Goal: Task Accomplishment & Management: Manage account settings

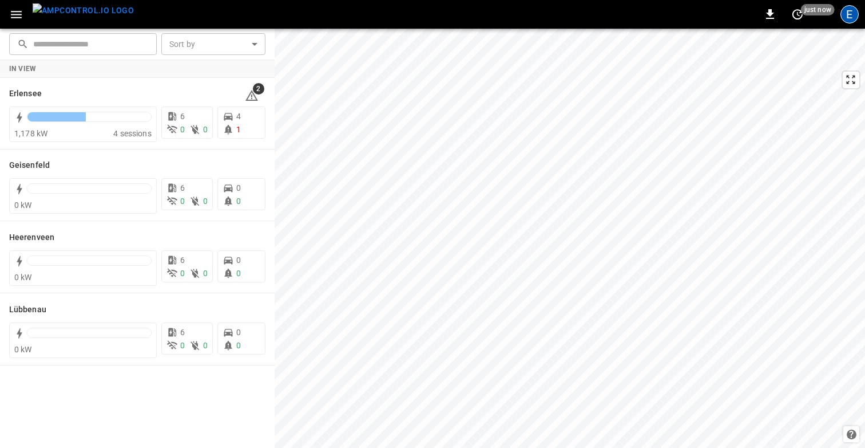
click at [855, 14] on div "E" at bounding box center [850, 14] width 18 height 18
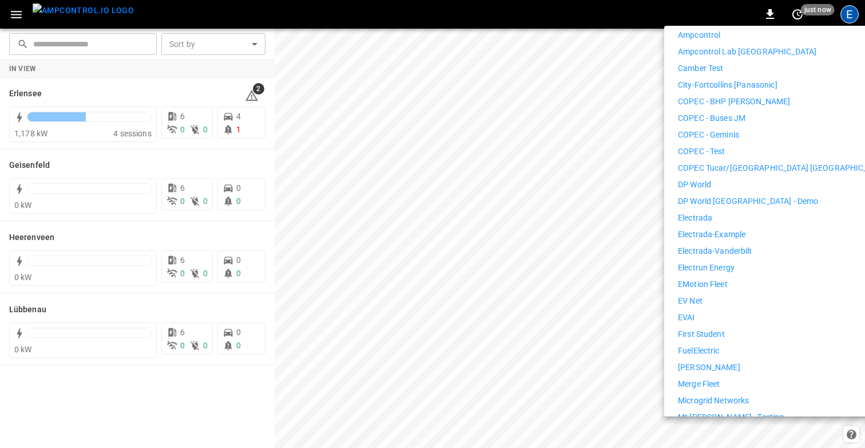
scroll to position [251, 0]
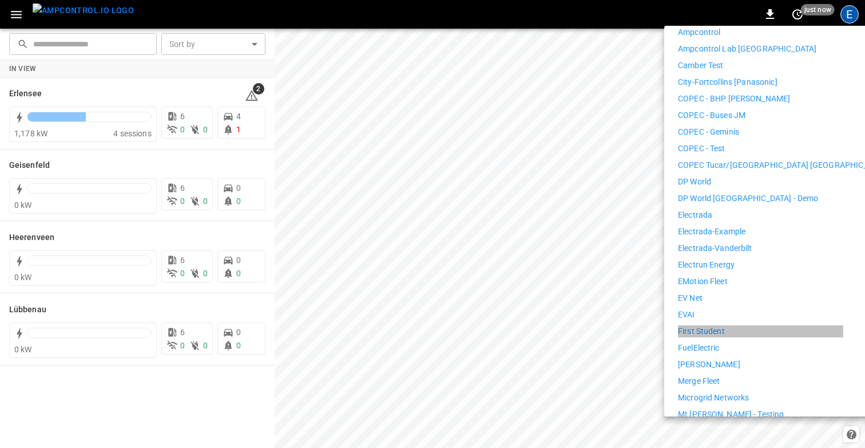
click at [734, 325] on li "First Student" at bounding box center [783, 331] width 211 height 12
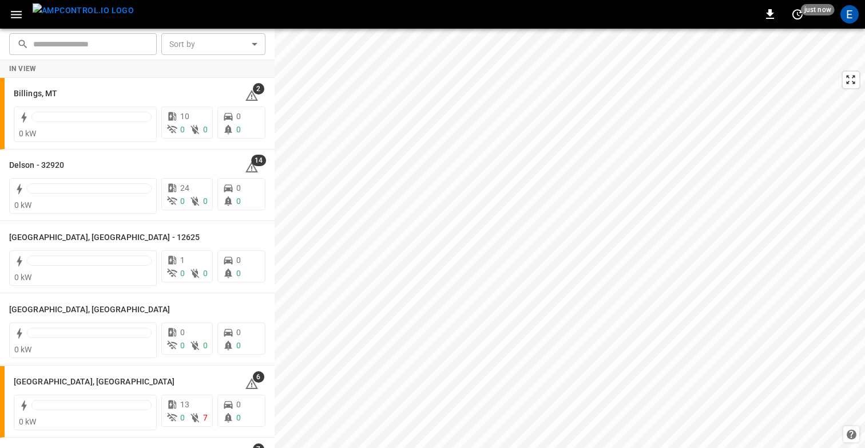
click at [12, 13] on icon "button" at bounding box center [16, 14] width 14 height 14
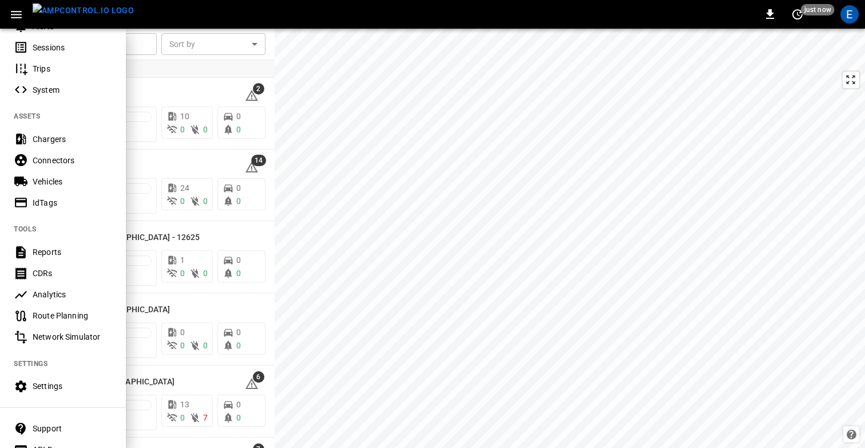
scroll to position [163, 0]
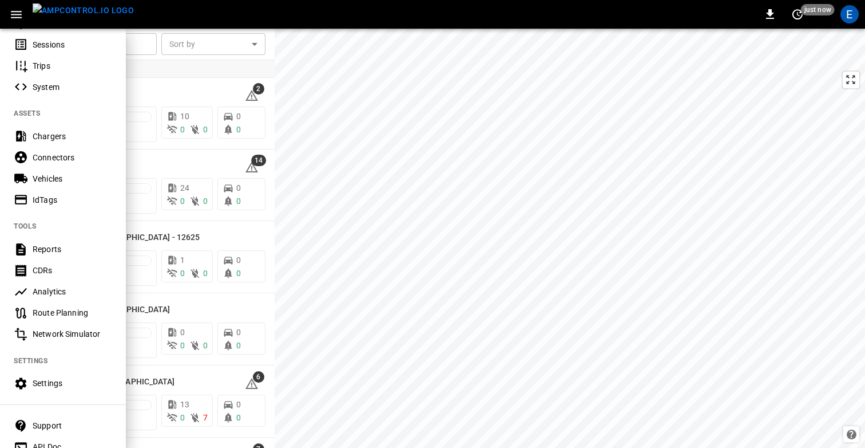
click at [63, 386] on div "Settings" at bounding box center [73, 382] width 80 height 11
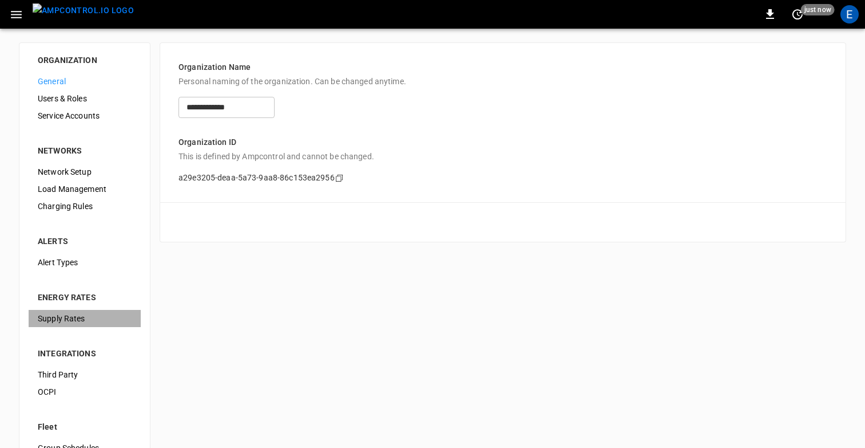
click at [74, 317] on span "Supply Rates" at bounding box center [85, 319] width 94 height 12
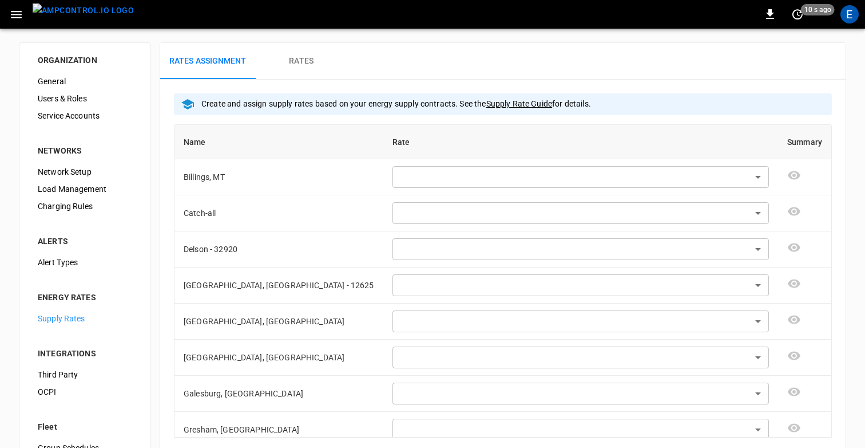
click at [307, 68] on button "Rates" at bounding box center [302, 61] width 92 height 37
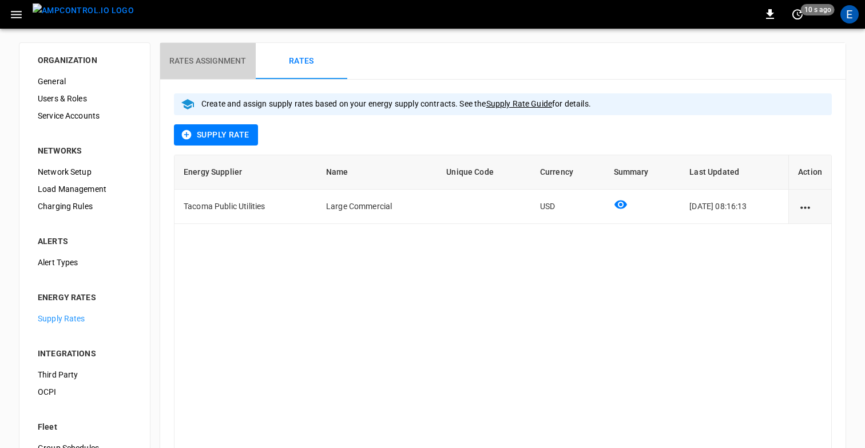
click at [198, 61] on h6 "Rates Assignment" at bounding box center [207, 61] width 77 height 13
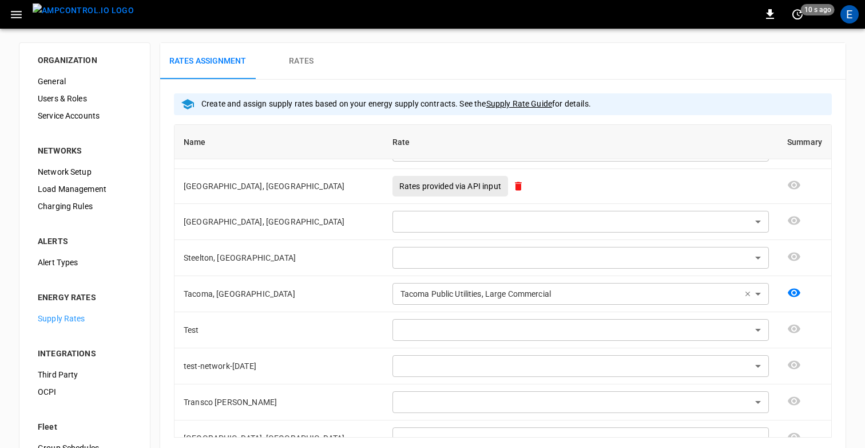
scroll to position [730, 0]
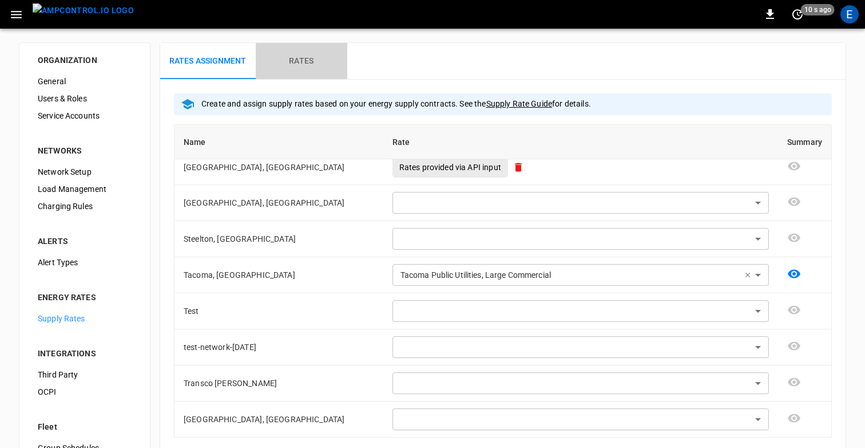
click at [291, 65] on h6 "Rates" at bounding box center [301, 61] width 25 height 13
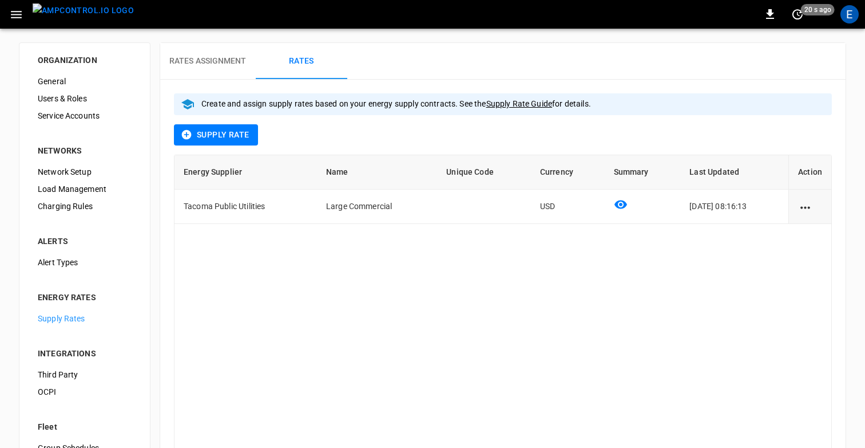
click at [221, 66] on h6 "Rates Assignment" at bounding box center [207, 61] width 77 height 13
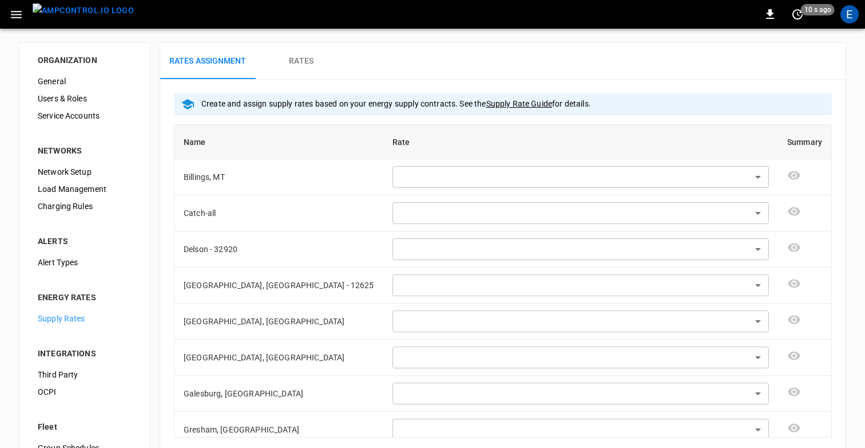
click at [77, 18] on img "menu" at bounding box center [83, 10] width 101 height 14
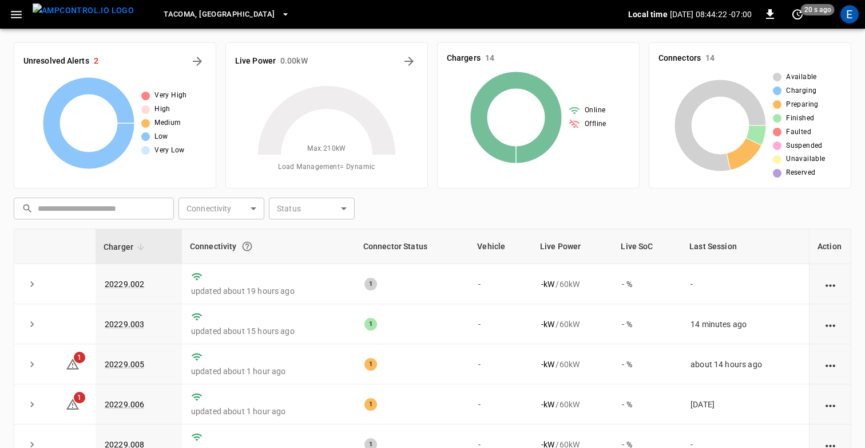
click at [425, 207] on div "​ ​ Connectivity ​ Connectivity Status ​ Status" at bounding box center [430, 206] width 842 height 26
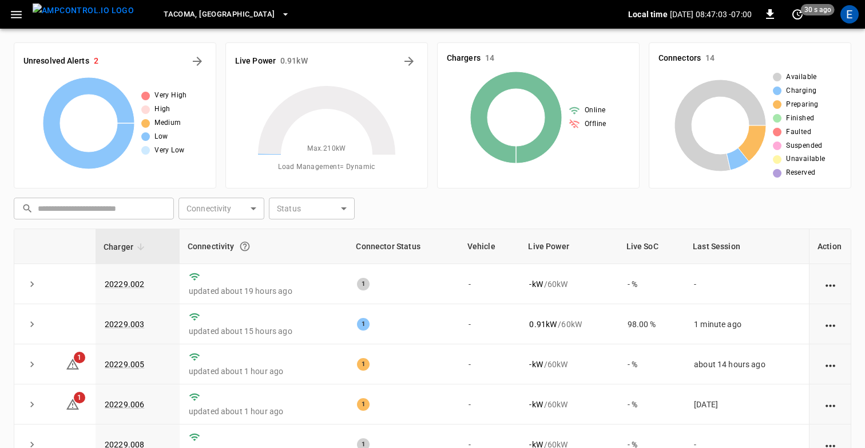
click at [459, 201] on div "​ ​ Connectivity ​ Connectivity Status ​ Status" at bounding box center [430, 206] width 842 height 26
click at [18, 12] on icon "button" at bounding box center [16, 14] width 14 height 14
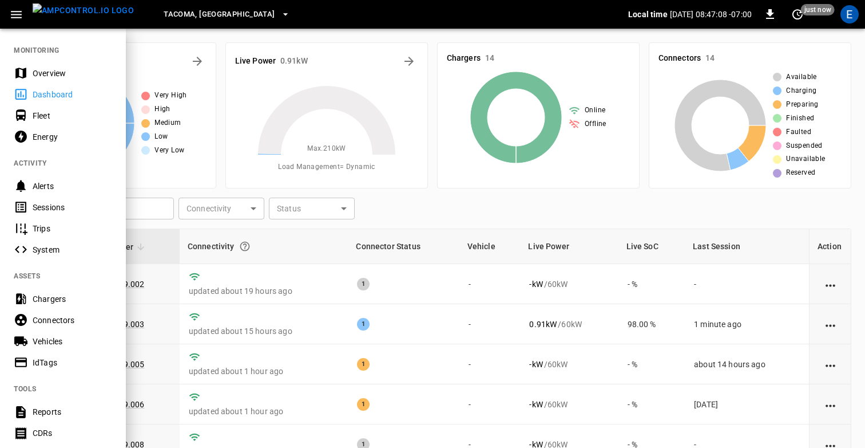
click at [66, 208] on div "Sessions" at bounding box center [73, 206] width 80 height 11
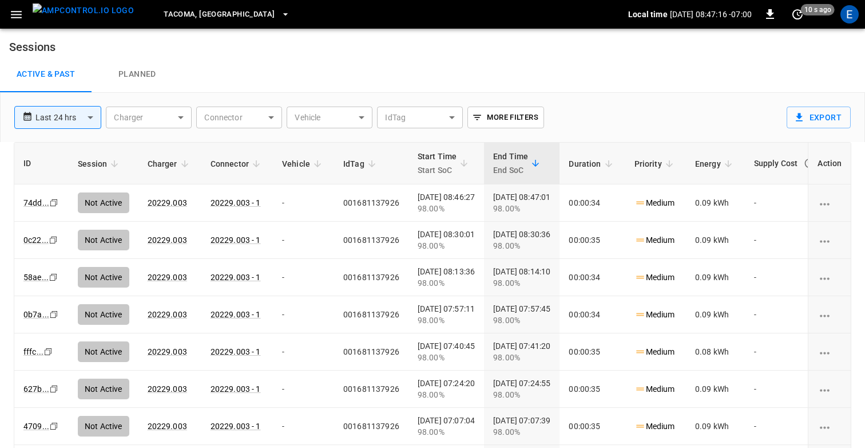
click at [67, 11] on img "menu" at bounding box center [83, 10] width 101 height 14
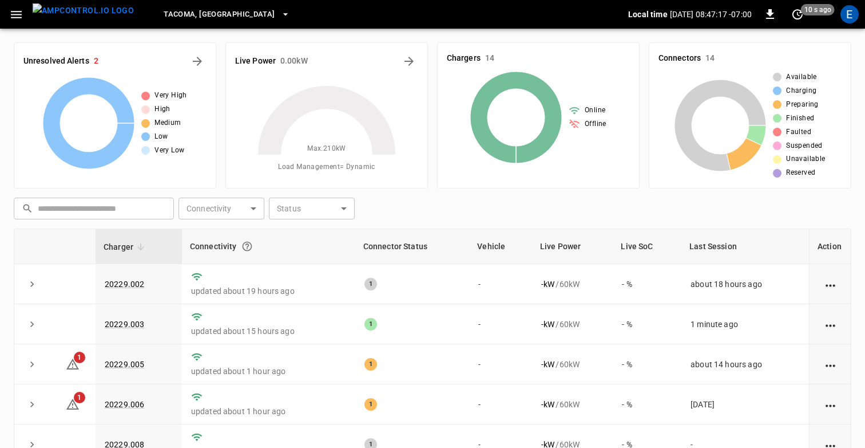
click at [583, 210] on div "​ ​ Connectivity ​ Connectivity Status ​ Status" at bounding box center [430, 206] width 842 height 26
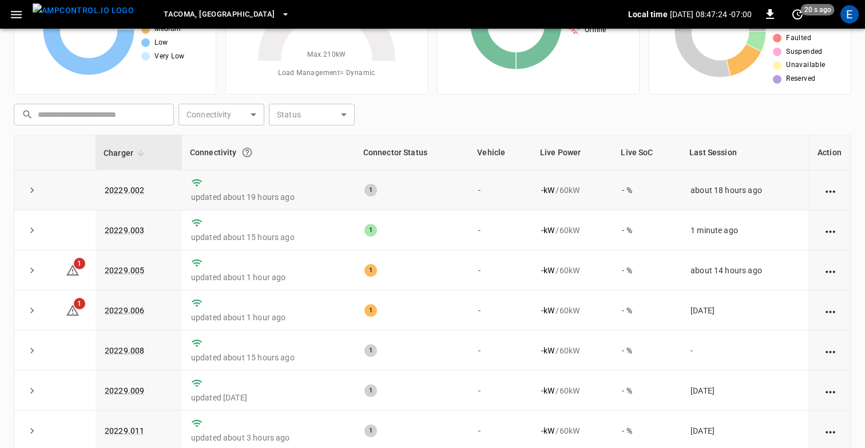
click at [828, 190] on icon "action cell options" at bounding box center [831, 191] width 14 height 14
click at [669, 121] on div at bounding box center [432, 224] width 865 height 448
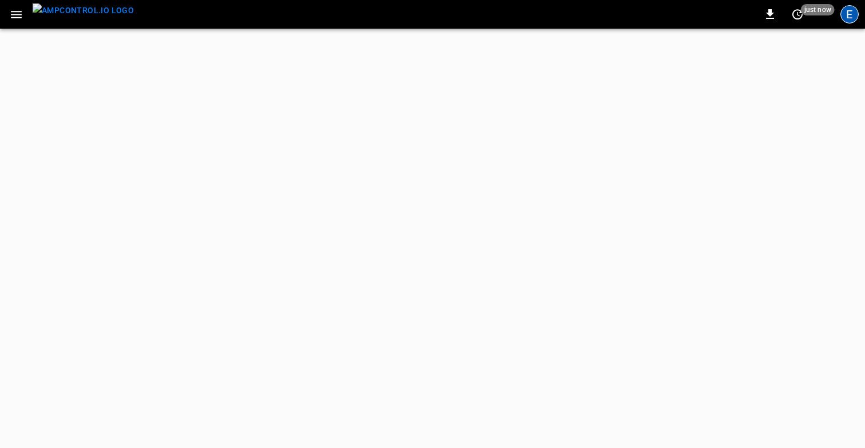
click at [852, 17] on div "E" at bounding box center [850, 14] width 18 height 18
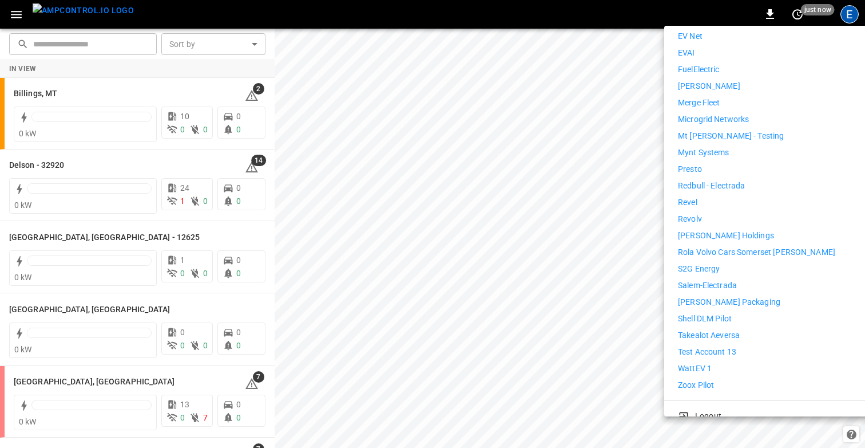
scroll to position [536, 0]
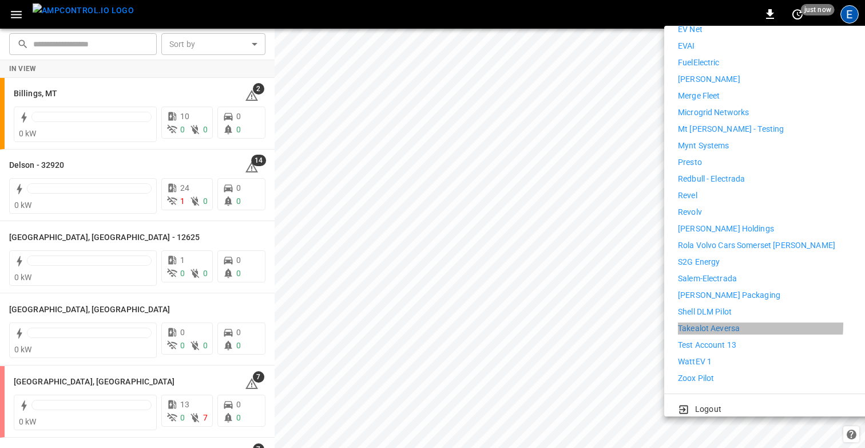
click at [707, 322] on p "Takealot Aeversa" at bounding box center [709, 328] width 62 height 12
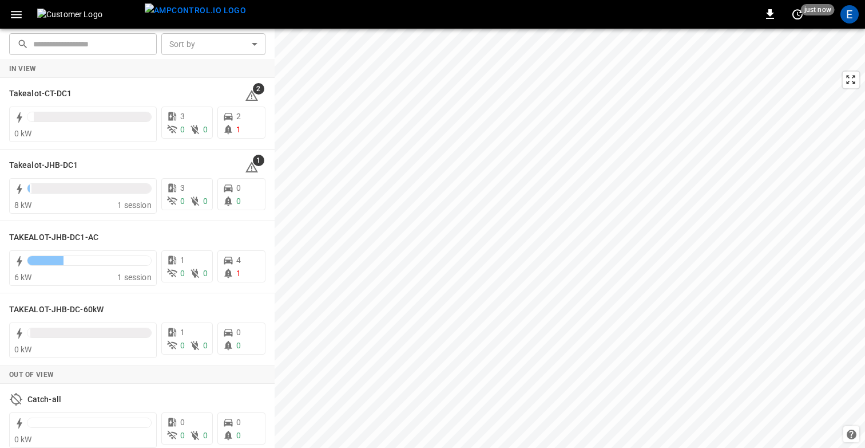
click at [15, 11] on icon "button" at bounding box center [16, 14] width 14 height 14
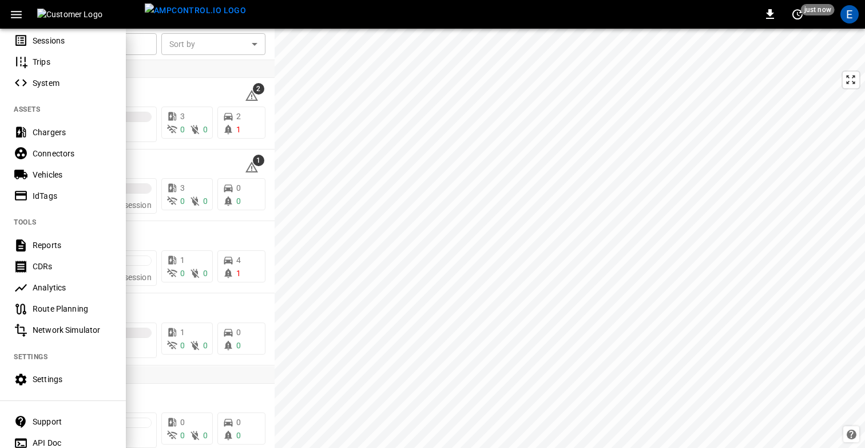
scroll to position [206, 0]
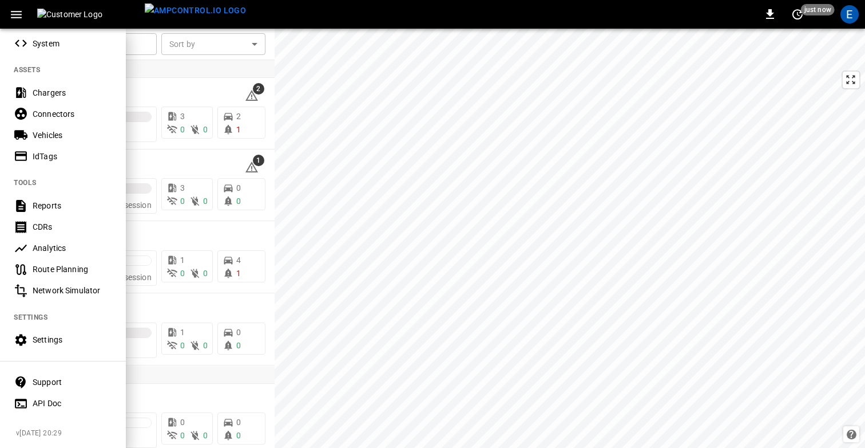
click at [52, 337] on div "Settings" at bounding box center [73, 339] width 80 height 11
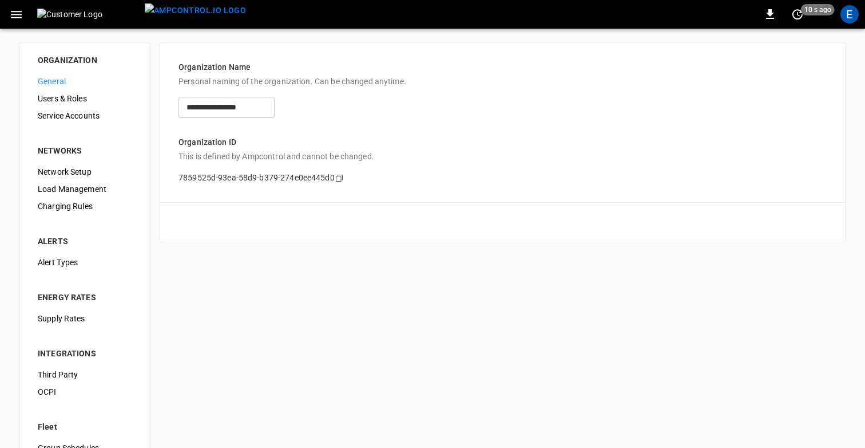
click at [66, 97] on span "Users & Roles" at bounding box center [85, 99] width 94 height 12
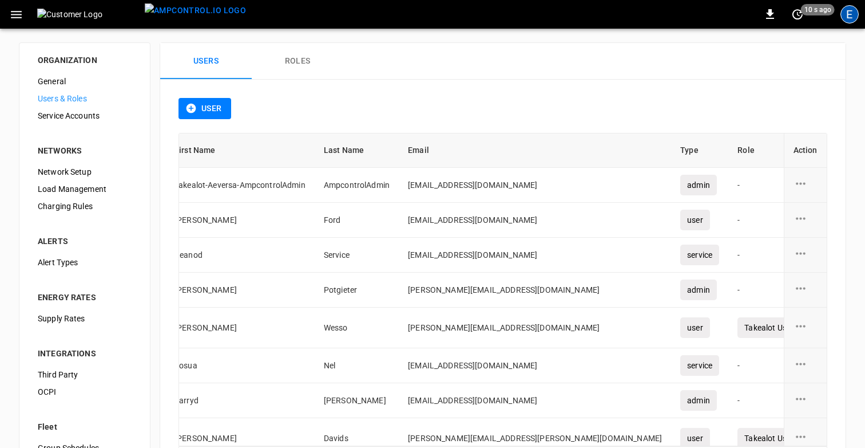
click at [852, 15] on div "E" at bounding box center [850, 14] width 18 height 18
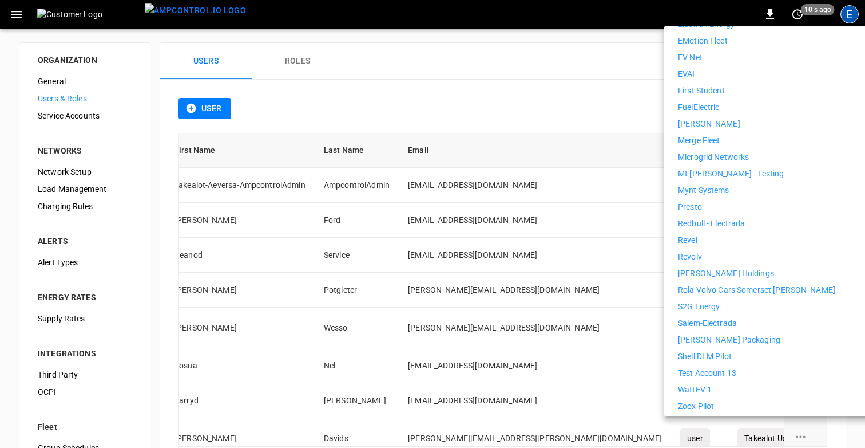
scroll to position [536, 0]
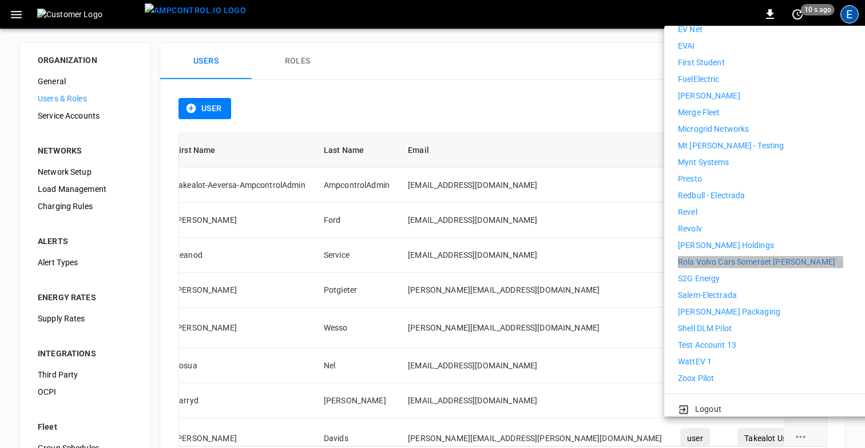
click at [728, 258] on p "Rola Volvo Cars Somerset [PERSON_NAME]" at bounding box center [756, 262] width 157 height 12
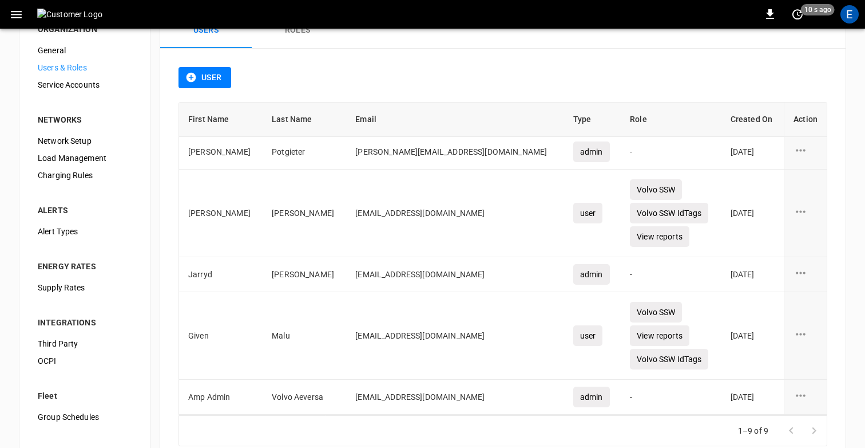
scroll to position [30, 0]
click at [51, 48] on span "General" at bounding box center [85, 51] width 94 height 12
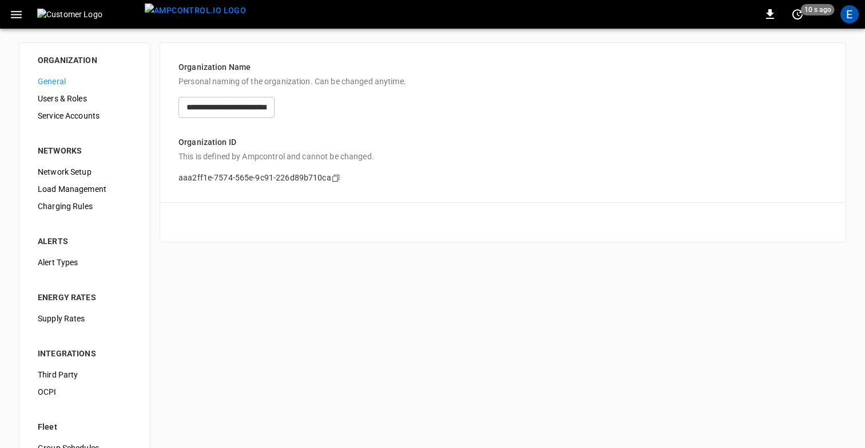
click at [250, 107] on input "**********" at bounding box center [227, 107] width 96 height 21
click at [333, 175] on icon "Copy" at bounding box center [335, 177] width 9 height 9
click at [55, 90] on div "Users & Roles" at bounding box center [85, 98] width 112 height 17
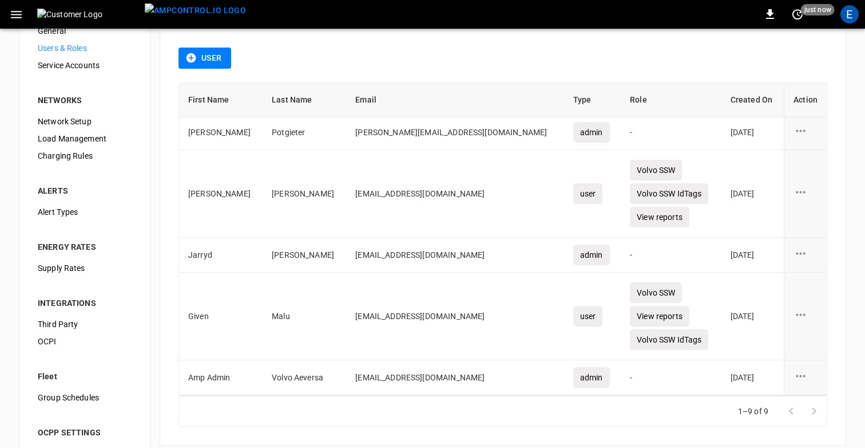
scroll to position [55, 0]
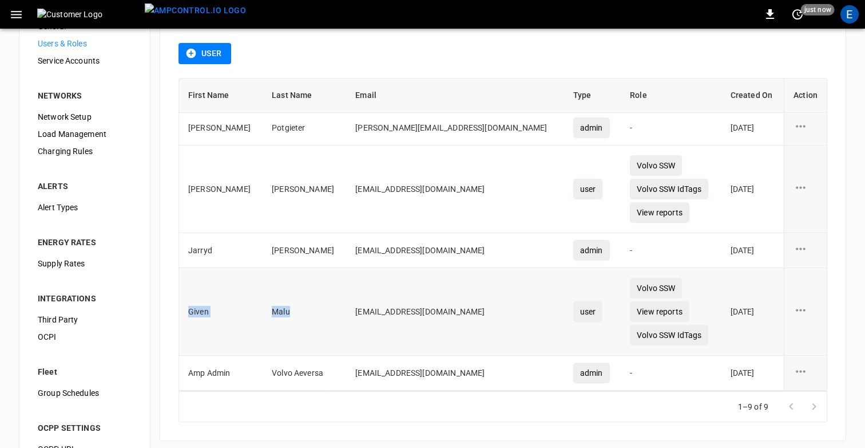
drag, startPoint x: 189, startPoint y: 311, endPoint x: 280, endPoint y: 311, distance: 91.0
click at [280, 311] on tr "Given Malu [EMAIL_ADDRESS][DOMAIN_NAME] user Volvo SSW View reports Volvo SSW I…" at bounding box center [503, 312] width 648 height 88
click at [346, 307] on td "[EMAIL_ADDRESS][DOMAIN_NAME]" at bounding box center [455, 312] width 218 height 88
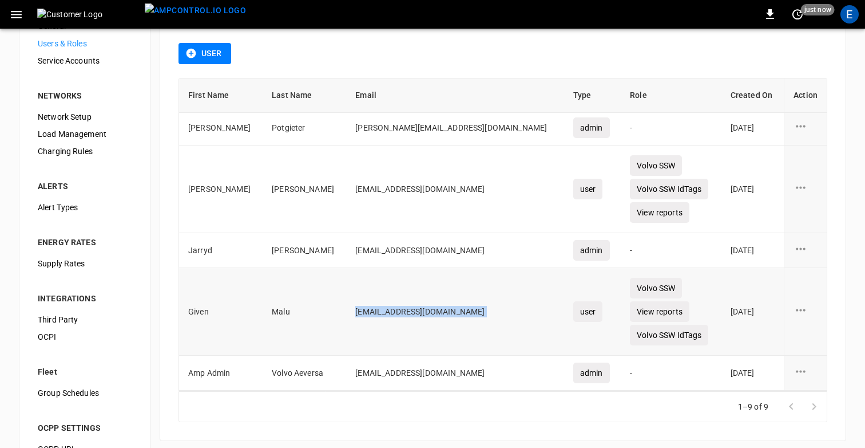
copy td "[EMAIL_ADDRESS][DOMAIN_NAME]"
drag, startPoint x: 581, startPoint y: 284, endPoint x: 651, endPoint y: 335, distance: 86.4
click at [651, 335] on td "Volvo SSW View reports Volvo SSW IdTags" at bounding box center [671, 312] width 101 height 88
copy td "Volvo SSW View reports Volvo SSW IdTags"
click at [274, 335] on td "Malu" at bounding box center [305, 312] width 84 height 88
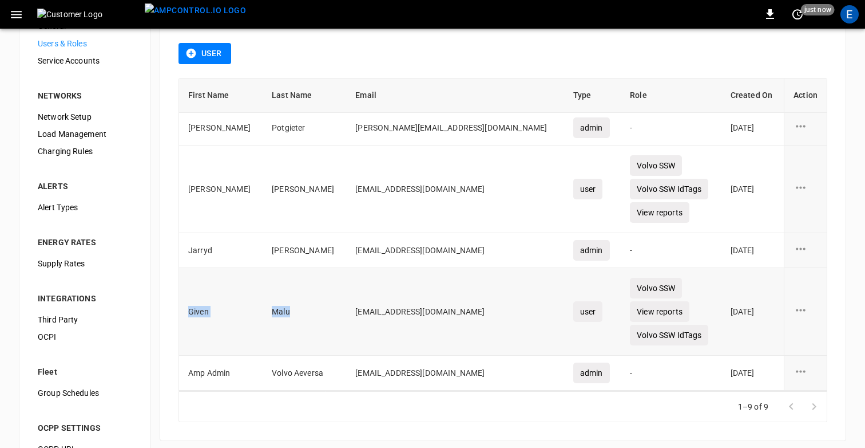
drag, startPoint x: 188, startPoint y: 311, endPoint x: 329, endPoint y: 325, distance: 140.9
click at [329, 325] on tr "Given Malu [EMAIL_ADDRESS][DOMAIN_NAME] user Volvo SSW View reports Volvo SSW I…" at bounding box center [503, 312] width 648 height 88
click at [329, 325] on td "Malu" at bounding box center [305, 312] width 84 height 88
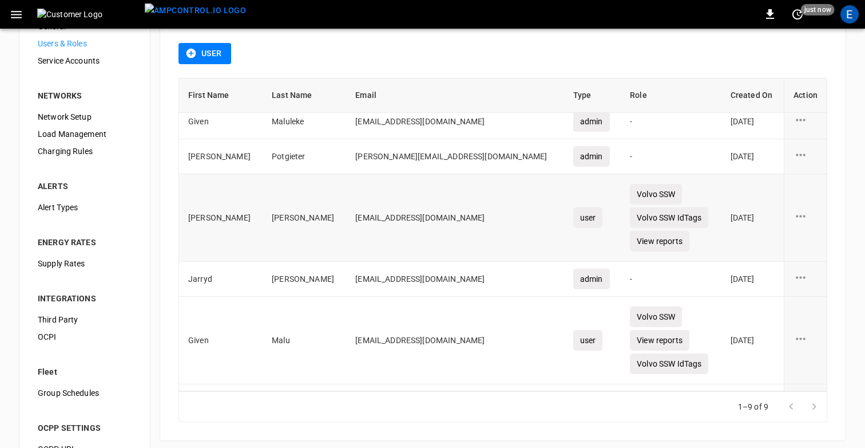
scroll to position [276, 0]
